Goal: Task Accomplishment & Management: Use online tool/utility

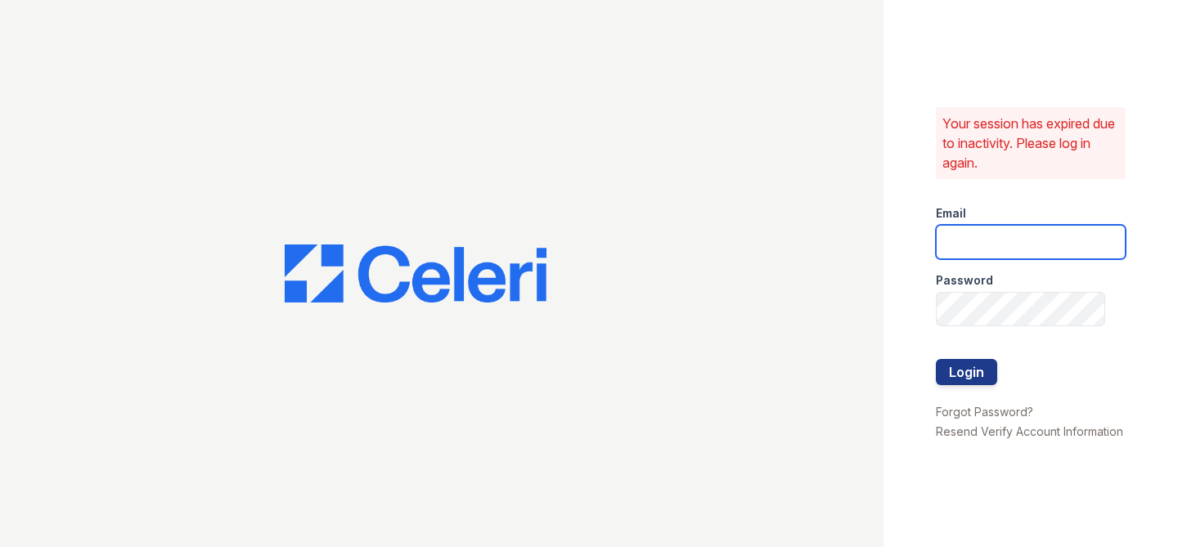
click at [1018, 238] on input "email" at bounding box center [1031, 242] width 190 height 34
type input "[EMAIL_ADDRESS][DOMAIN_NAME]"
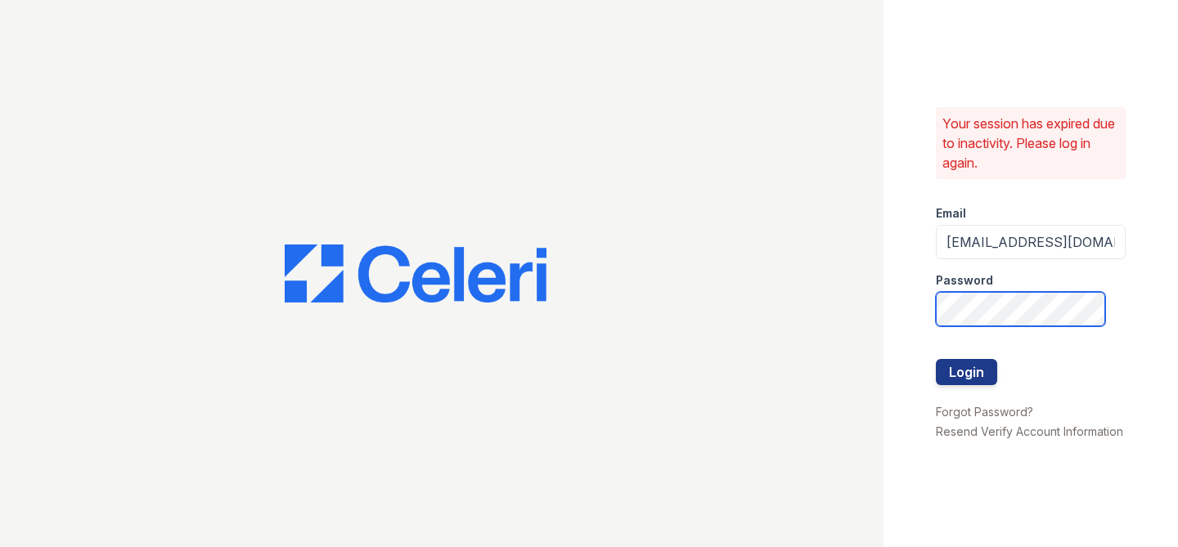
click at [936, 359] on button "Login" at bounding box center [966, 372] width 61 height 26
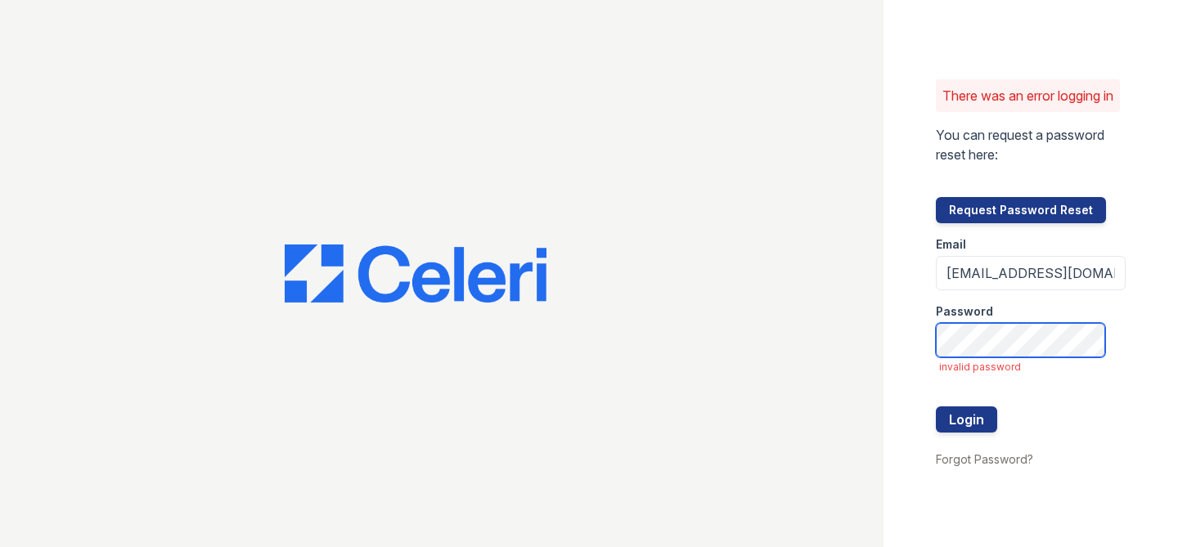
click at [936, 407] on button "Login" at bounding box center [966, 420] width 61 height 26
